Goal: Task Accomplishment & Management: Use online tool/utility

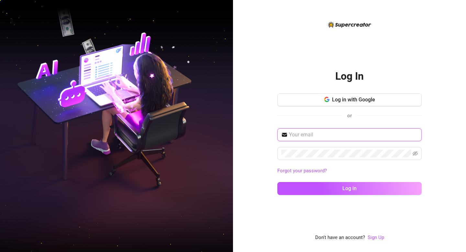
click at [311, 131] on input "text" at bounding box center [353, 135] width 129 height 8
click at [300, 136] on input "text" at bounding box center [353, 135] width 129 height 8
type input "kismetplease@gmail.com"
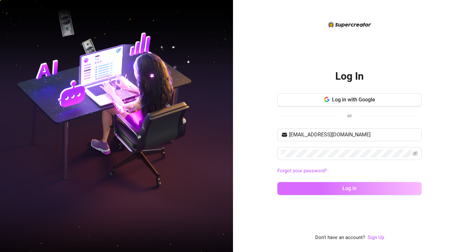
click at [291, 192] on button "Log in" at bounding box center [350, 188] width 144 height 13
